Goal: Information Seeking & Learning: Learn about a topic

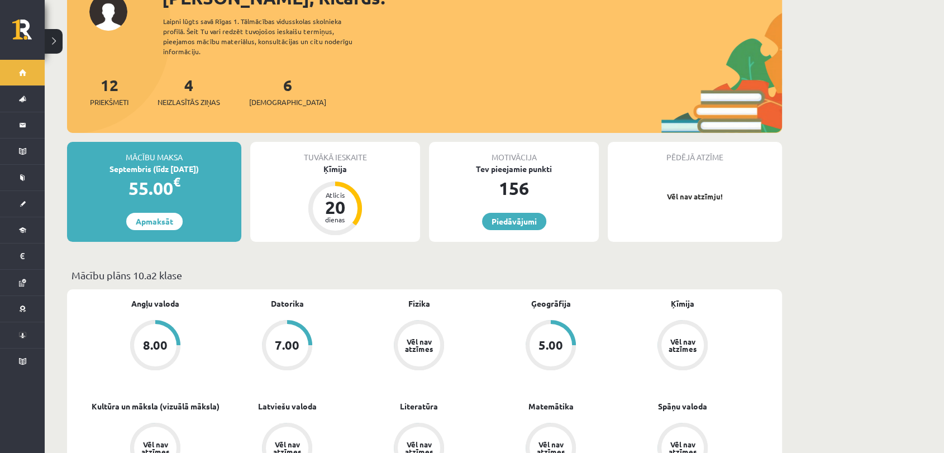
scroll to position [124, 0]
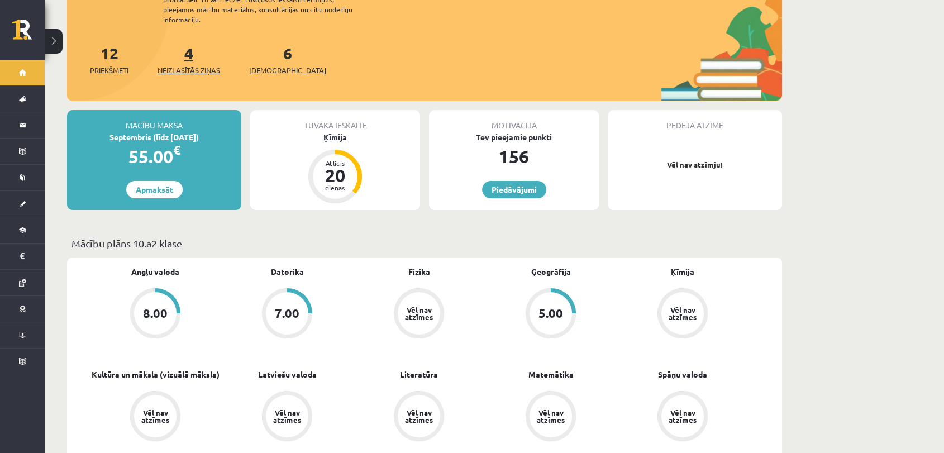
click at [200, 65] on span "Neizlasītās ziņas" at bounding box center [188, 70] width 63 height 11
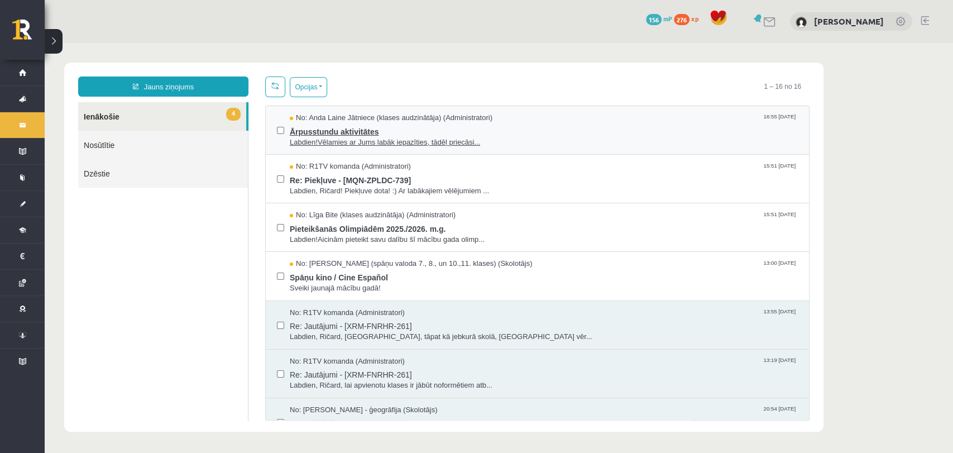
click at [307, 133] on span "Ārpusstundu aktivitātes" at bounding box center [544, 130] width 508 height 14
click at [314, 169] on span "No: R1TV komanda (Administratori)" at bounding box center [350, 166] width 121 height 11
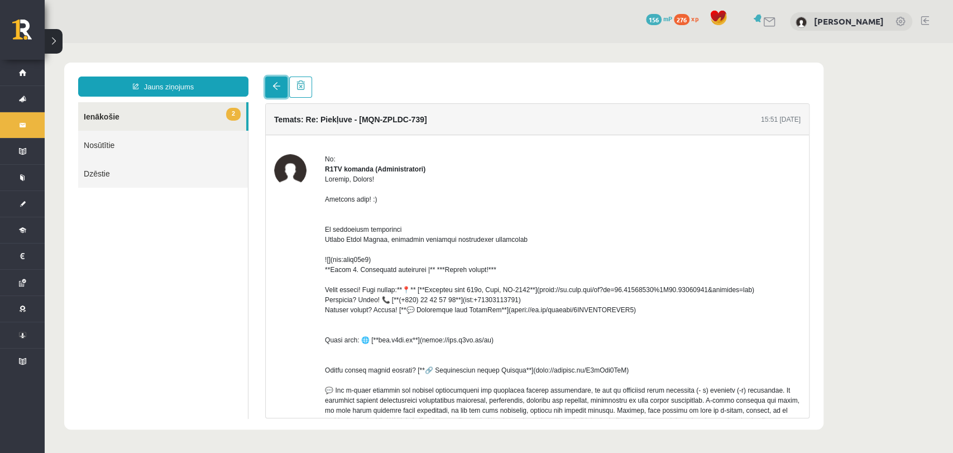
click at [273, 94] on link at bounding box center [276, 87] width 22 height 21
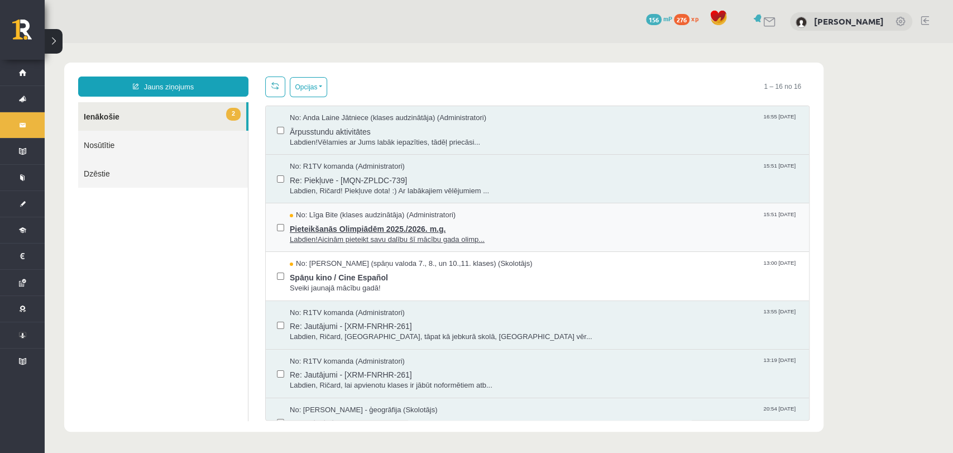
click at [324, 215] on span "No: Līga Bite (klases audzinātāja) (Administratori)" at bounding box center [373, 215] width 166 height 11
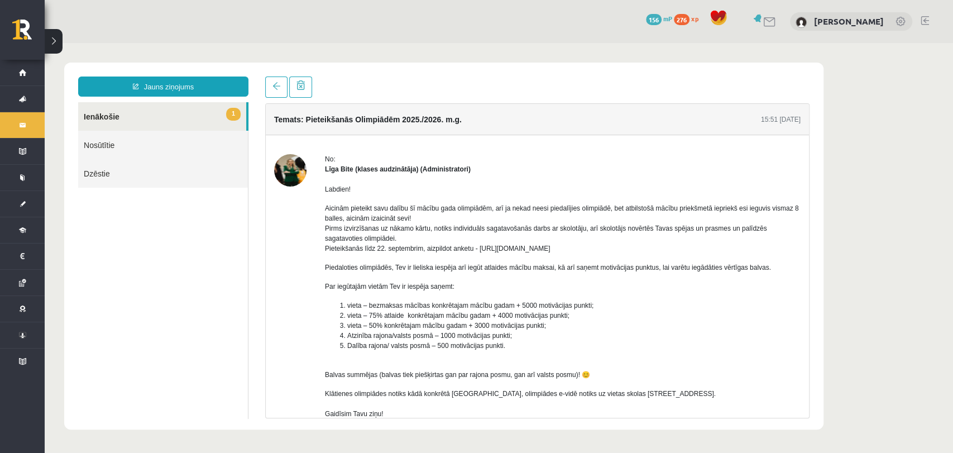
drag, startPoint x: 475, startPoint y: 250, endPoint x: 603, endPoint y: 246, distance: 128.5
click at [603, 246] on p "Aicinām pieteikt savu dalību šī mācību gada olimpiādēm, arī ja nekad neesi pied…" at bounding box center [563, 228] width 476 height 50
copy p "[URL][DOMAIN_NAME]"
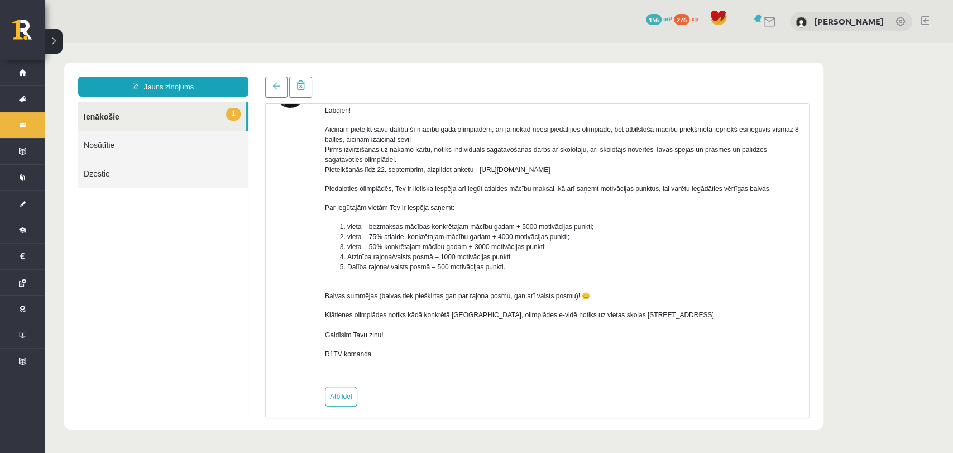
scroll to position [86, 0]
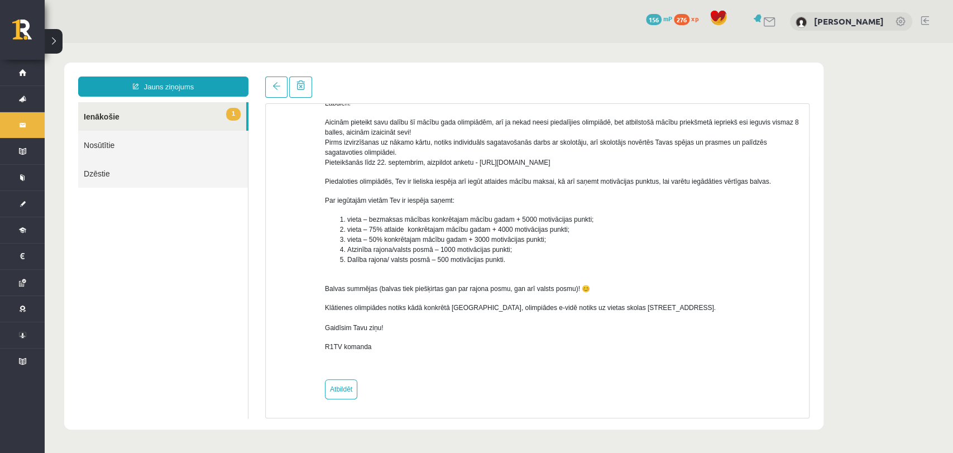
click at [117, 122] on link "1 Ienākošie" at bounding box center [162, 116] width 168 height 28
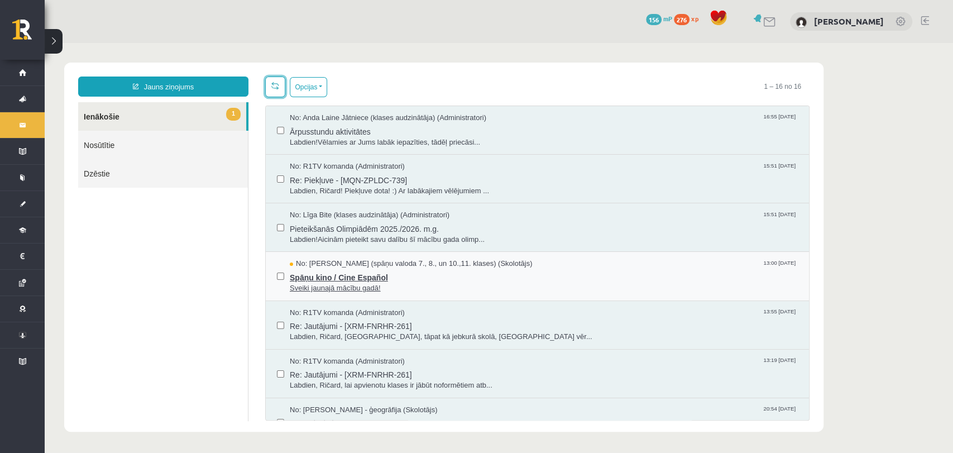
scroll to position [0, 0]
click at [371, 266] on span "No: [PERSON_NAME] (spāņu valoda 7., 8., un 10.,11. klases) (Skolotājs)" at bounding box center [411, 264] width 242 height 11
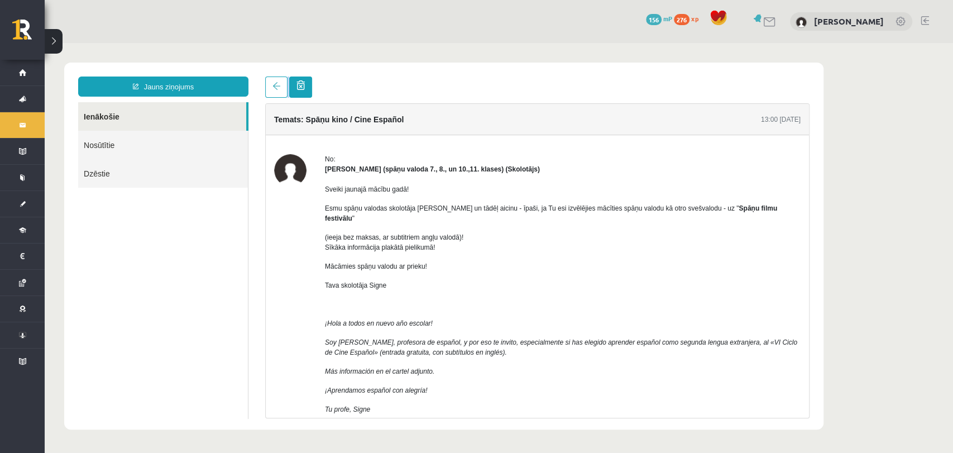
click at [289, 79] on div at bounding box center [288, 87] width 47 height 21
click at [281, 79] on link at bounding box center [276, 87] width 22 height 21
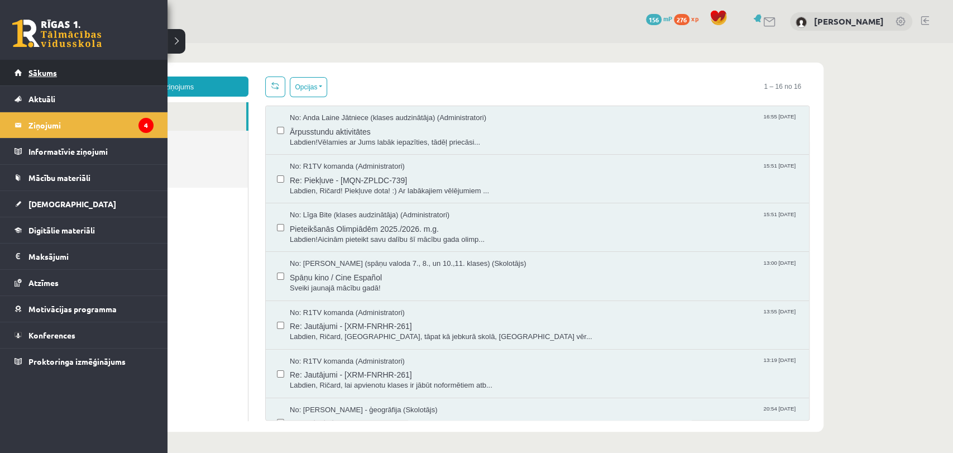
click at [20, 71] on link "Sākums" at bounding box center [84, 73] width 139 height 26
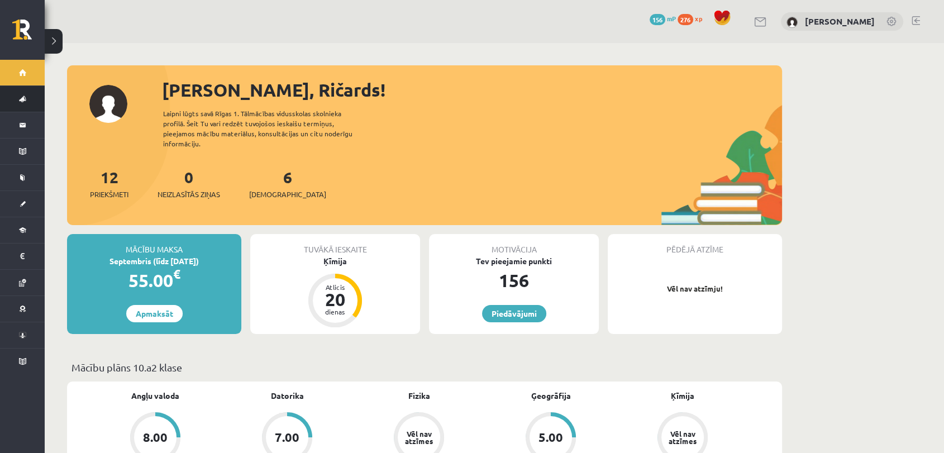
click at [17, 93] on link "Aktuāli" at bounding box center [22, 99] width 45 height 26
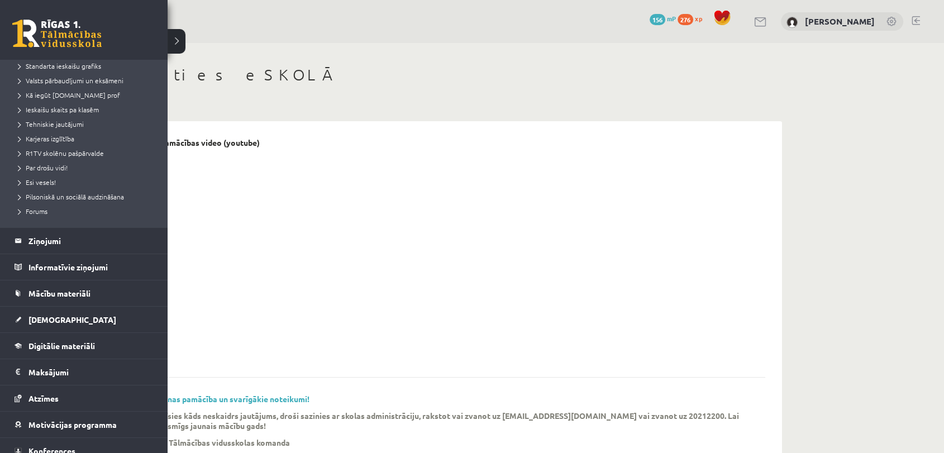
scroll to position [170, 0]
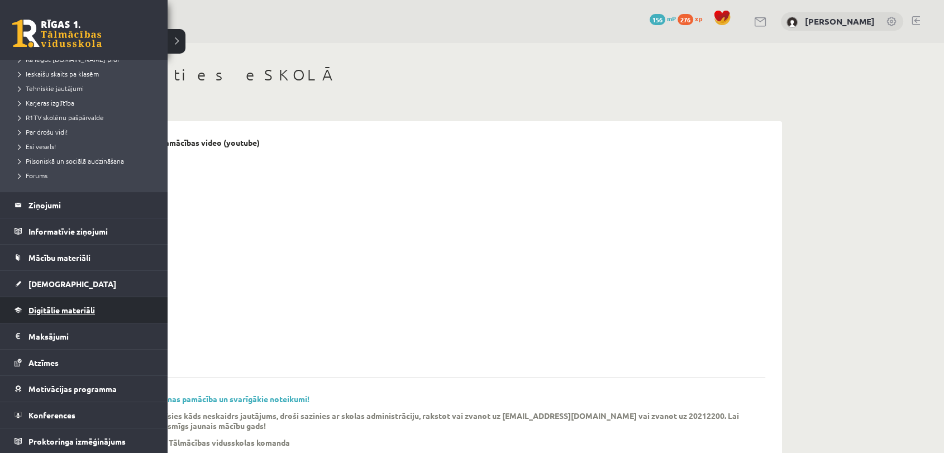
click at [109, 309] on link "Digitālie materiāli" at bounding box center [84, 310] width 139 height 26
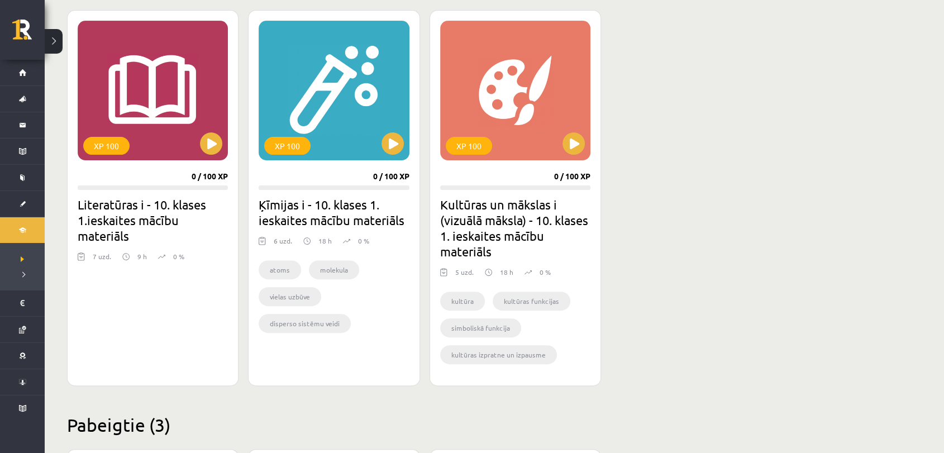
scroll to position [310, 0]
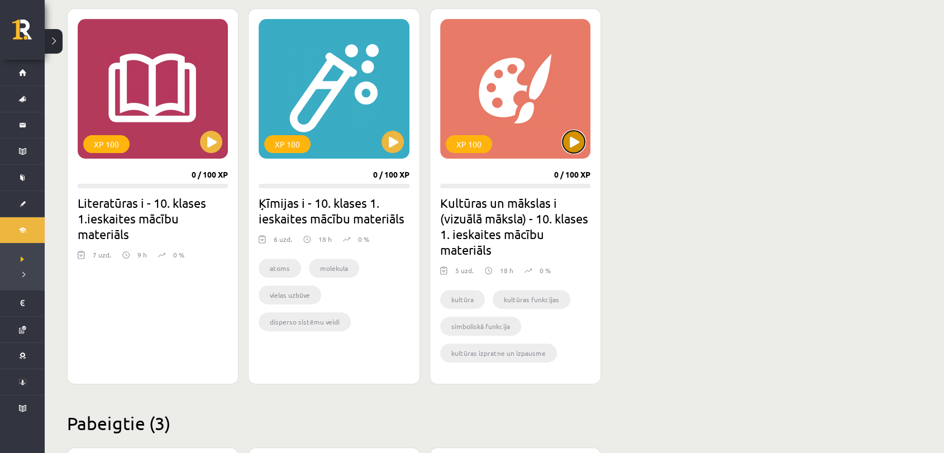
click at [579, 144] on button at bounding box center [573, 142] width 22 height 22
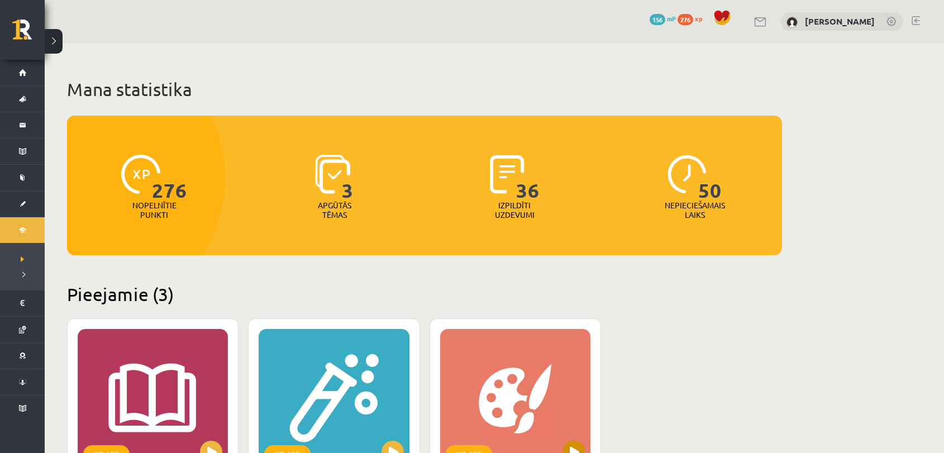
scroll to position [310, 0]
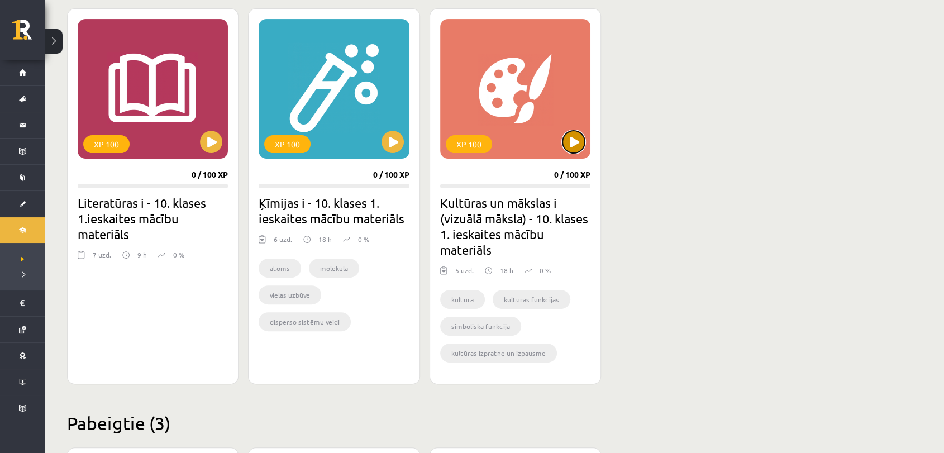
click at [567, 140] on button at bounding box center [573, 142] width 22 height 22
